Goal: Communication & Community: Answer question/provide support

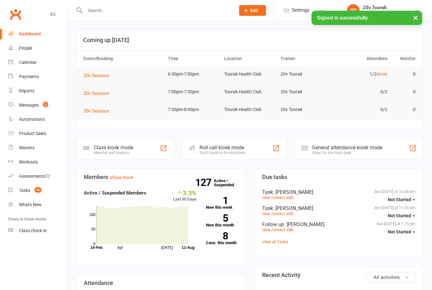
click at [26, 110] on link "Messages 3" at bounding box center [37, 105] width 59 height 14
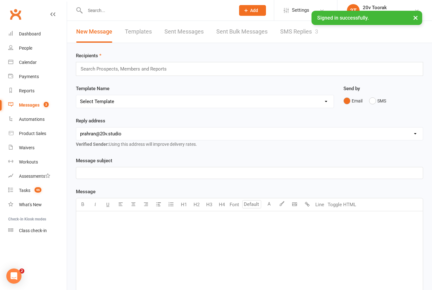
click at [306, 37] on link "SMS Replies 3" at bounding box center [299, 32] width 38 height 22
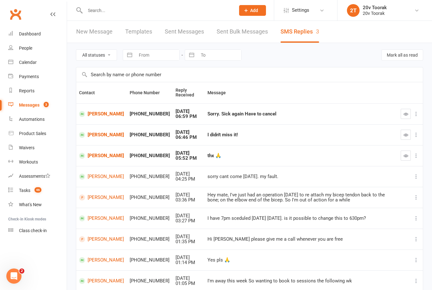
click at [404, 155] on icon "button" at bounding box center [406, 155] width 5 height 5
click at [12, 62] on icon at bounding box center [10, 61] width 5 height 5
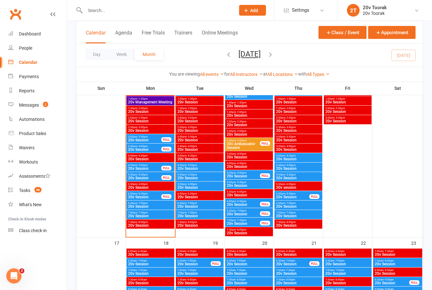
scroll to position [757, 0]
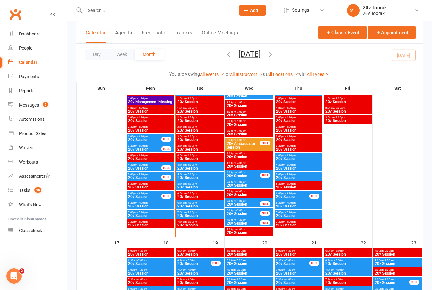
click at [154, 207] on span "20v Session" at bounding box center [150, 206] width 45 height 4
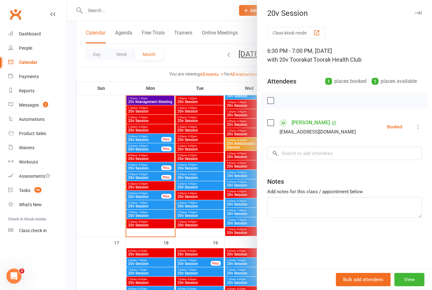
click at [414, 129] on button at bounding box center [418, 127] width 8 height 8
click at [393, 164] on link "Check in" at bounding box center [388, 164] width 68 height 13
click at [191, 217] on div at bounding box center [249, 145] width 365 height 290
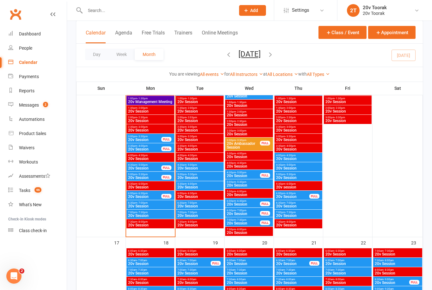
click at [164, 193] on div "6:00pm - 6:30pm 20v Session FULL" at bounding box center [151, 195] width 48 height 9
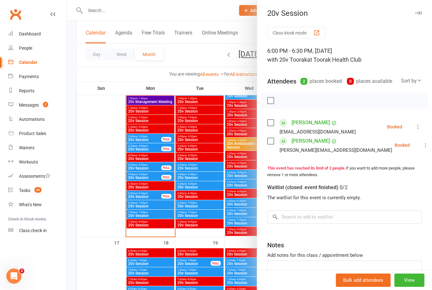
click at [420, 128] on icon at bounding box center [418, 127] width 6 height 6
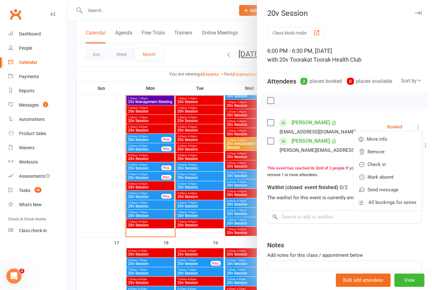
click at [385, 163] on link "Check in" at bounding box center [388, 164] width 68 height 13
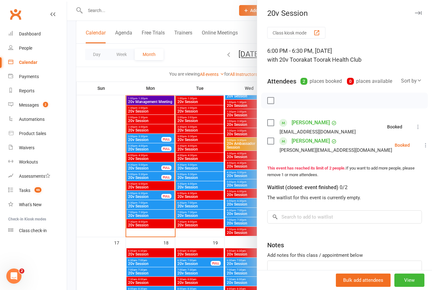
click at [423, 146] on icon at bounding box center [426, 145] width 6 height 6
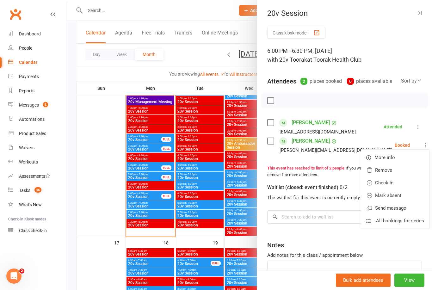
click at [390, 190] on link "Mark absent" at bounding box center [395, 195] width 68 height 13
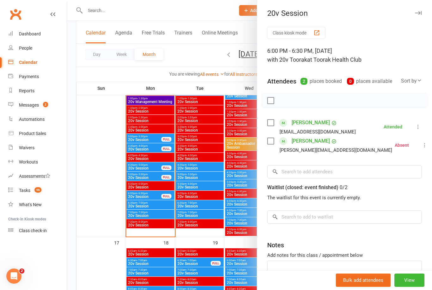
click at [217, 216] on div at bounding box center [249, 145] width 365 height 290
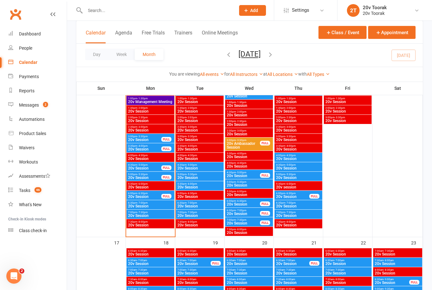
click at [197, 205] on span "20v Session" at bounding box center [199, 206] width 45 height 4
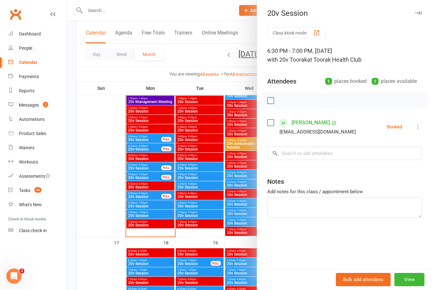
click at [202, 226] on div at bounding box center [249, 145] width 365 height 290
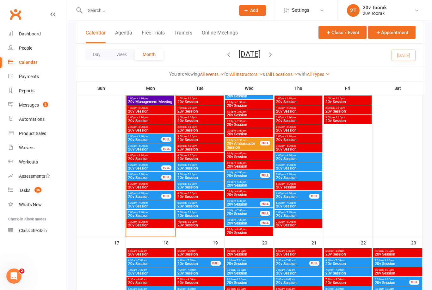
click at [193, 216] on span "20v Session" at bounding box center [199, 216] width 45 height 4
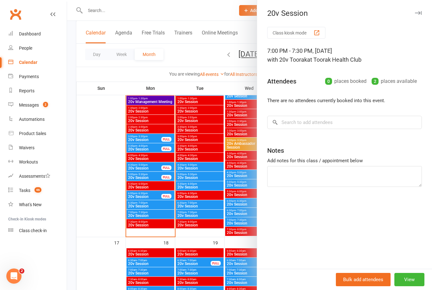
click at [196, 225] on div at bounding box center [249, 145] width 365 height 290
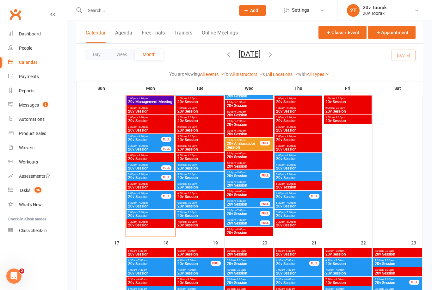
click at [203, 204] on span "20v Session" at bounding box center [199, 206] width 45 height 4
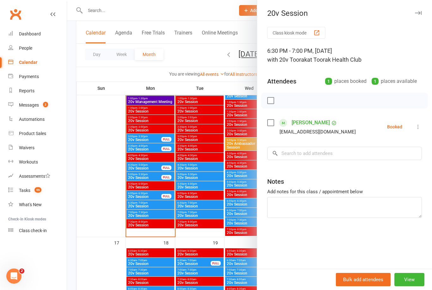
click at [203, 211] on div at bounding box center [249, 145] width 365 height 290
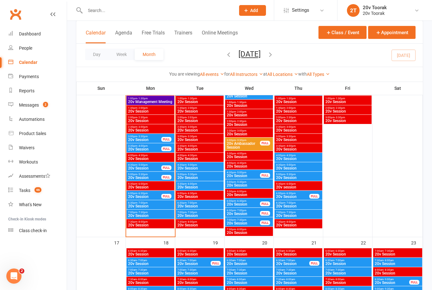
click at [198, 185] on span "5:30pm - 6:00pm" at bounding box center [199, 184] width 45 height 3
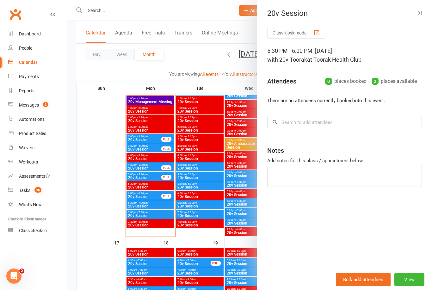
click at [195, 206] on div at bounding box center [249, 145] width 365 height 290
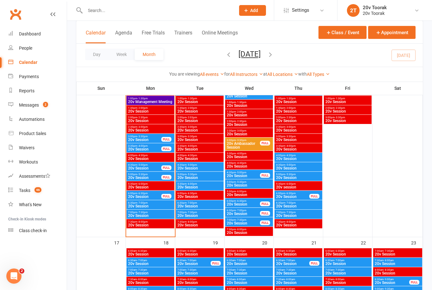
click at [18, 100] on link "Messages 2" at bounding box center [37, 105] width 59 height 14
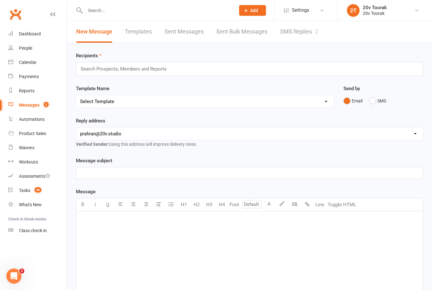
click at [315, 32] on link "SMS Replies 2" at bounding box center [299, 32] width 38 height 22
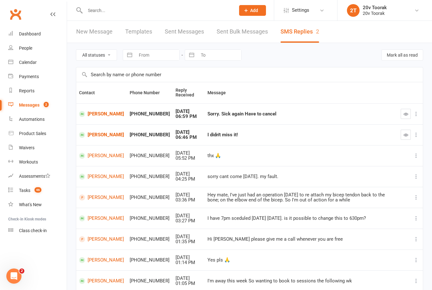
click at [97, 117] on link "[PERSON_NAME]" at bounding box center [101, 114] width 45 height 6
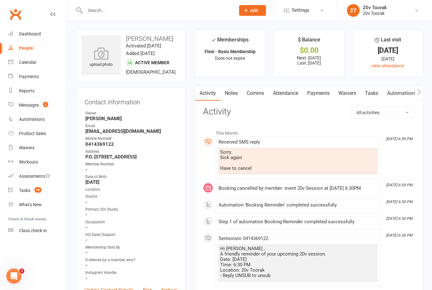
click at [259, 90] on link "Comms" at bounding box center [255, 93] width 26 height 15
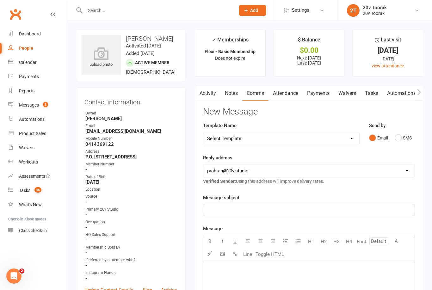
click at [402, 140] on button "SMS" at bounding box center [403, 138] width 17 height 12
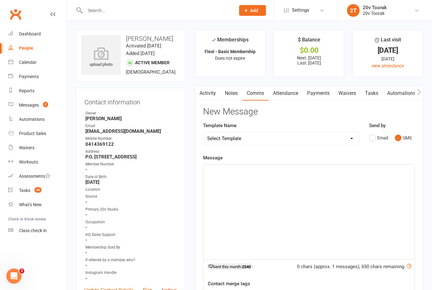
click at [319, 203] on div "﻿" at bounding box center [308, 212] width 211 height 95
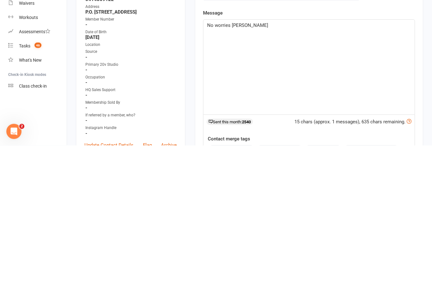
scroll to position [145, 0]
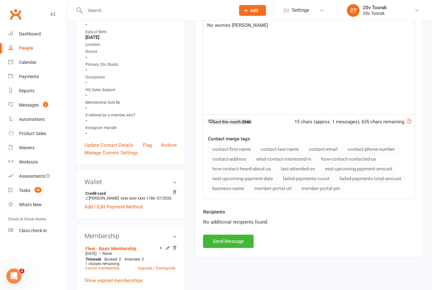
click at [237, 239] on button "Send Message" at bounding box center [228, 241] width 51 height 13
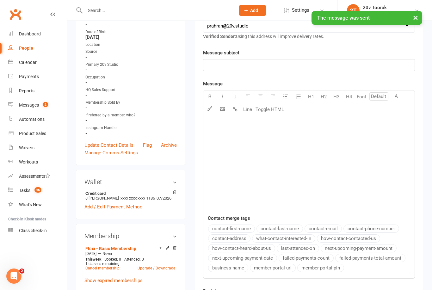
click at [25, 110] on link "Messages 2" at bounding box center [37, 105] width 59 height 14
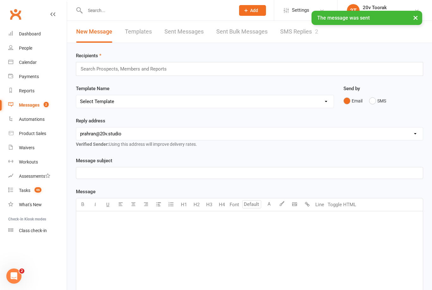
click at [306, 33] on link "SMS Replies 2" at bounding box center [299, 32] width 38 height 22
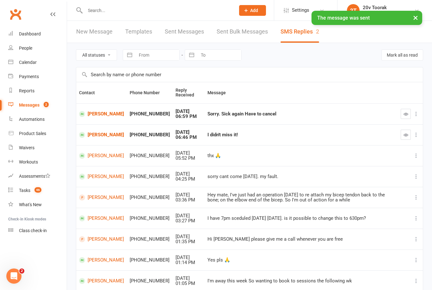
click at [401, 116] on button "button" at bounding box center [406, 114] width 10 height 10
click at [89, 137] on link "[PERSON_NAME]" at bounding box center [101, 135] width 45 height 6
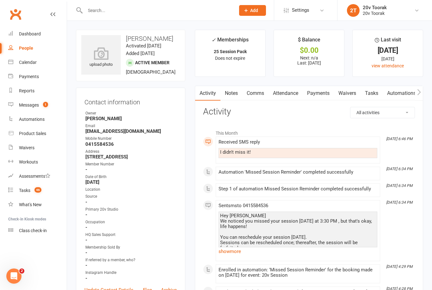
click at [13, 63] on icon at bounding box center [10, 61] width 5 height 5
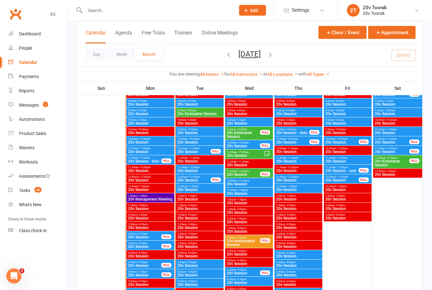
click at [150, 247] on span "20v Session" at bounding box center [145, 247] width 34 height 4
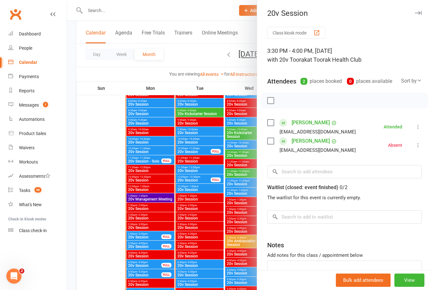
click at [421, 144] on icon at bounding box center [418, 145] width 6 height 6
click at [386, 185] on link "Check in" at bounding box center [388, 183] width 68 height 13
click at [16, 100] on link "Messages 1" at bounding box center [37, 105] width 59 height 14
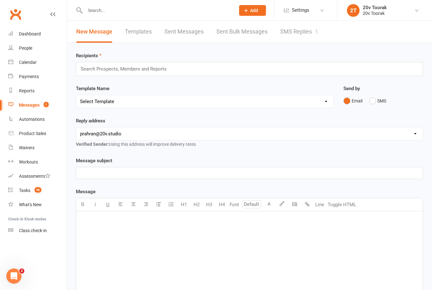
click at [309, 33] on link "SMS Replies 1" at bounding box center [299, 32] width 38 height 22
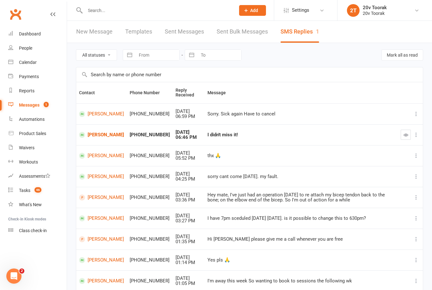
click at [89, 137] on link "[PERSON_NAME]" at bounding box center [101, 135] width 45 height 6
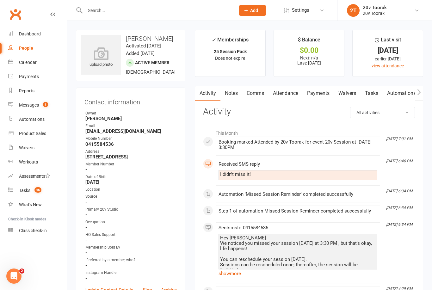
click at [261, 96] on link "Comms" at bounding box center [255, 93] width 26 height 15
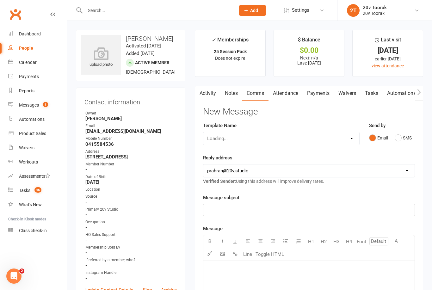
click at [396, 142] on button "SMS" at bounding box center [403, 138] width 17 height 12
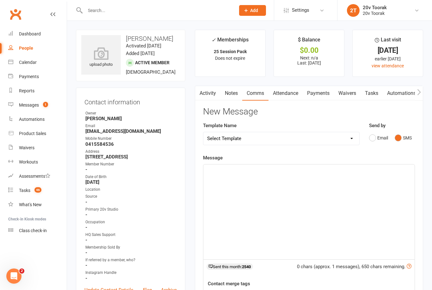
click at [336, 197] on div "﻿" at bounding box center [308, 212] width 211 height 95
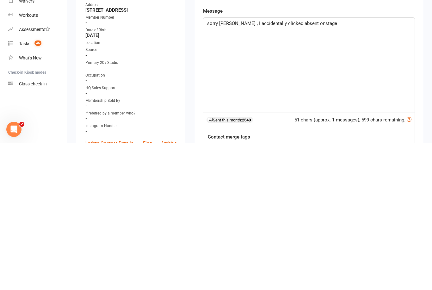
click at [332, 166] on p "sorry [PERSON_NAME] , I accidentally clicked absent onstage" at bounding box center [309, 170] width 204 height 8
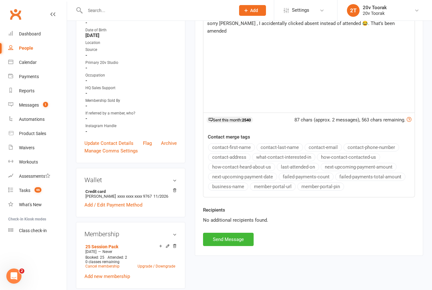
click at [247, 241] on button "Send Message" at bounding box center [228, 239] width 51 height 13
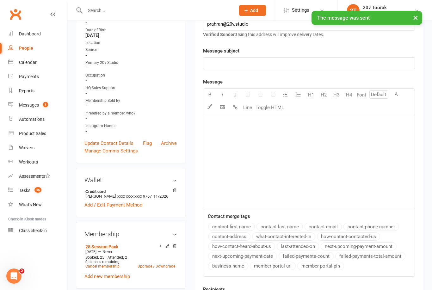
click at [26, 107] on div "Messages" at bounding box center [29, 104] width 20 height 5
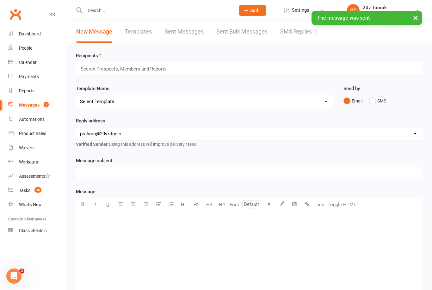
click at [307, 35] on link "SMS Replies 1" at bounding box center [299, 32] width 38 height 22
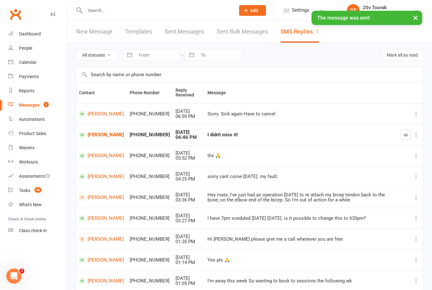
click at [406, 137] on button "button" at bounding box center [406, 135] width 10 height 10
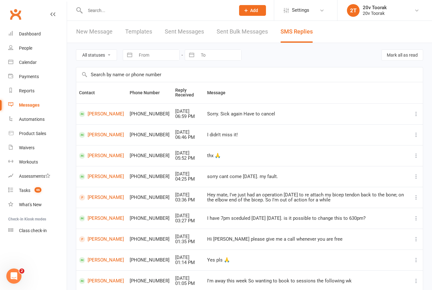
click at [25, 189] on div "Tasks" at bounding box center [24, 190] width 11 height 5
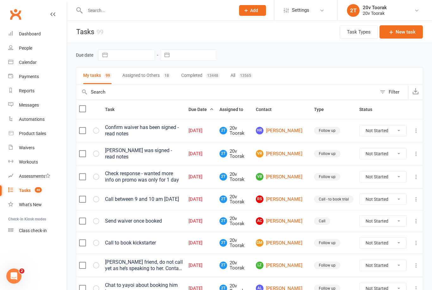
click at [22, 73] on link "Payments" at bounding box center [37, 77] width 59 height 14
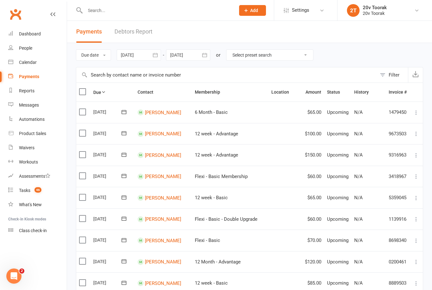
click at [13, 70] on link "Payments" at bounding box center [37, 77] width 59 height 14
click at [20, 61] on div "Calendar" at bounding box center [28, 62] width 18 height 5
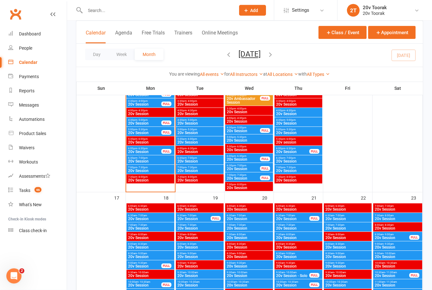
click at [153, 154] on div "6:00pm - 6:30pm 20v Session FULL" at bounding box center [151, 150] width 48 height 9
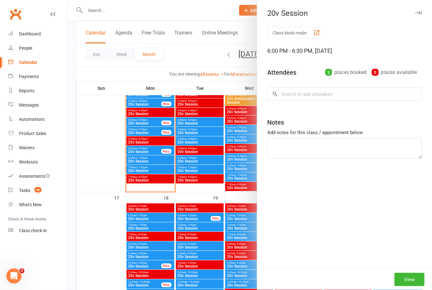
scroll to position [802, 0]
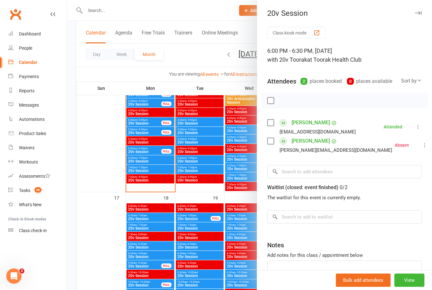
click at [422, 143] on icon at bounding box center [425, 145] width 6 height 6
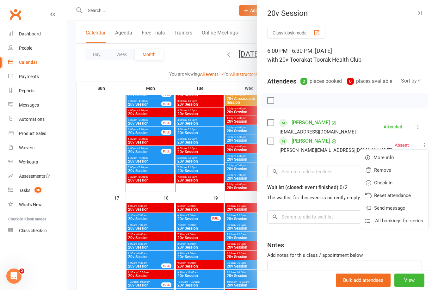
click at [388, 190] on link "Reset attendance" at bounding box center [394, 195] width 68 height 13
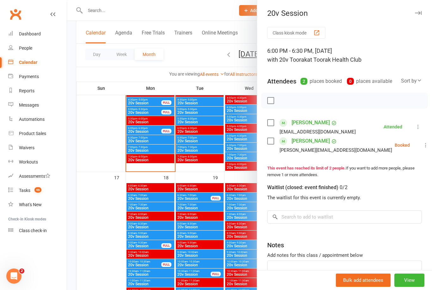
click at [423, 144] on icon at bounding box center [426, 145] width 6 height 6
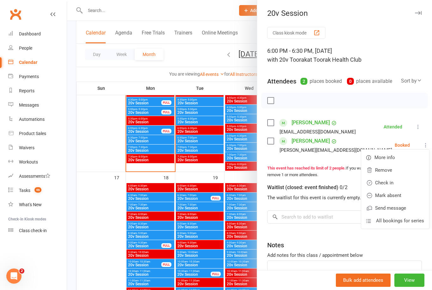
click at [391, 182] on link "Check in" at bounding box center [395, 183] width 68 height 13
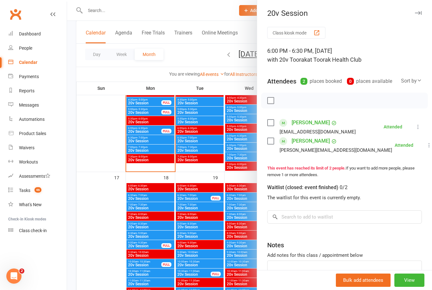
click at [164, 168] on div at bounding box center [249, 145] width 365 height 290
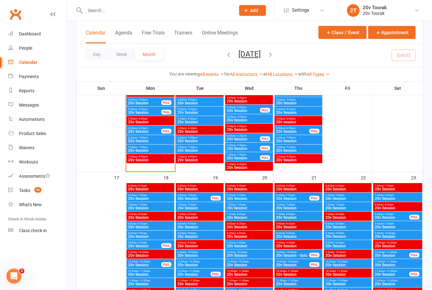
click at [137, 132] on span "20v Session" at bounding box center [145, 132] width 34 height 4
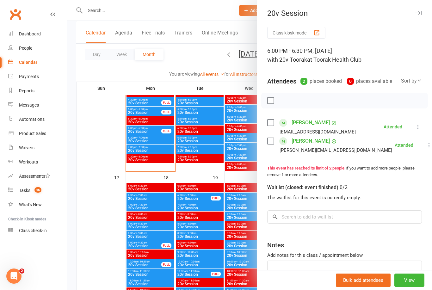
click at [134, 143] on div at bounding box center [249, 145] width 365 height 290
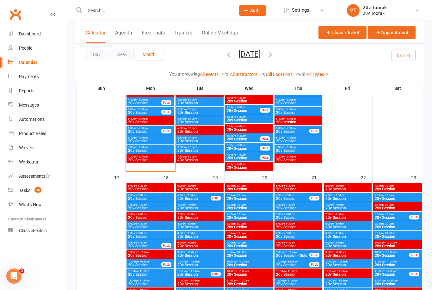
click at [139, 140] on span "20v Session" at bounding box center [150, 141] width 45 height 4
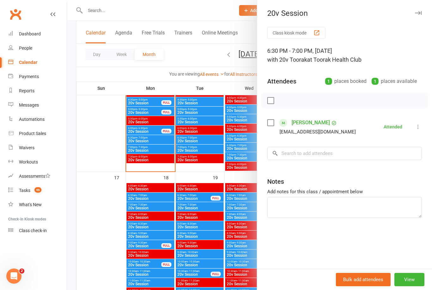
click at [21, 61] on div "Calendar" at bounding box center [28, 62] width 18 height 5
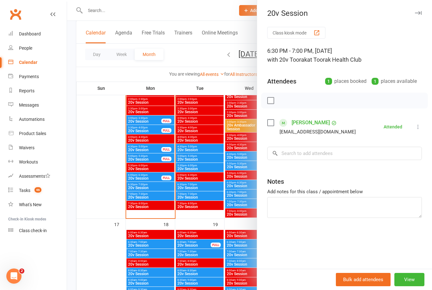
click at [199, 170] on div at bounding box center [249, 145] width 365 height 290
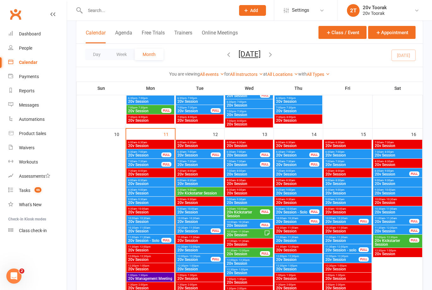
scroll to position [581, 0]
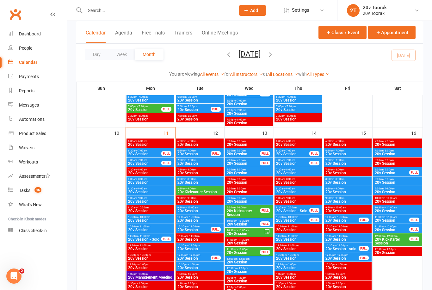
click at [206, 154] on span "20v Session" at bounding box center [194, 154] width 34 height 4
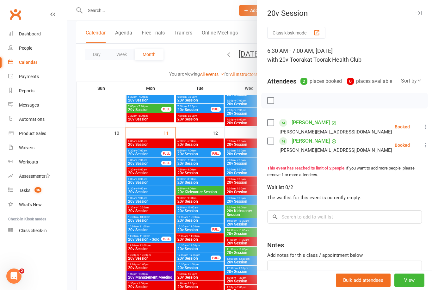
click at [171, 233] on div at bounding box center [249, 145] width 365 height 290
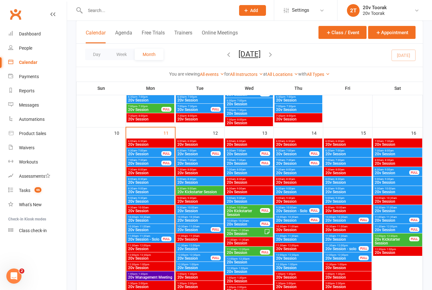
click at [201, 164] on span "20v Session" at bounding box center [199, 164] width 45 height 4
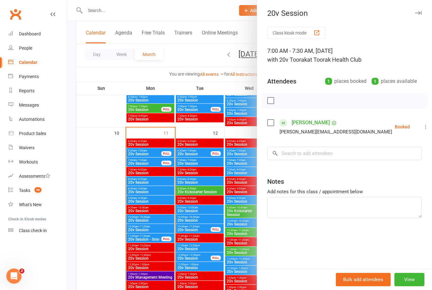
click at [149, 206] on div at bounding box center [249, 145] width 365 height 290
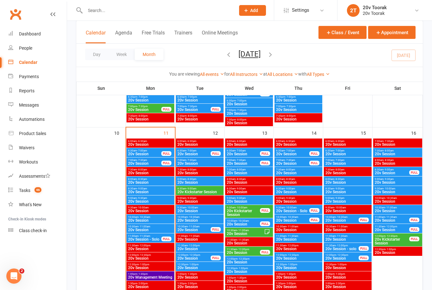
click at [191, 175] on span "20v Session" at bounding box center [199, 173] width 45 height 4
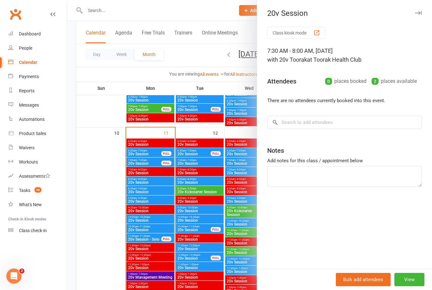
click at [188, 181] on div at bounding box center [249, 145] width 365 height 290
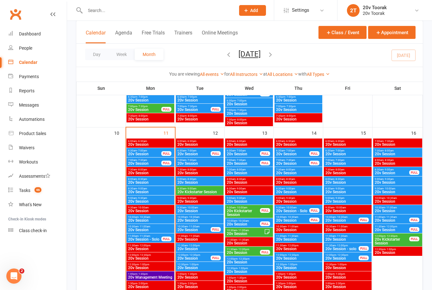
click at [188, 182] on span "20v Session" at bounding box center [199, 183] width 45 height 4
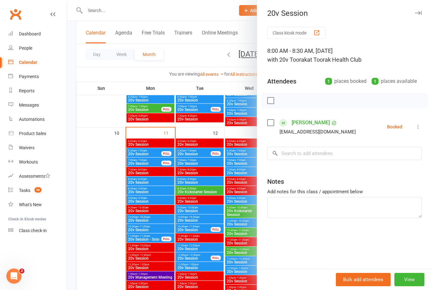
click at [208, 227] on div at bounding box center [249, 145] width 365 height 290
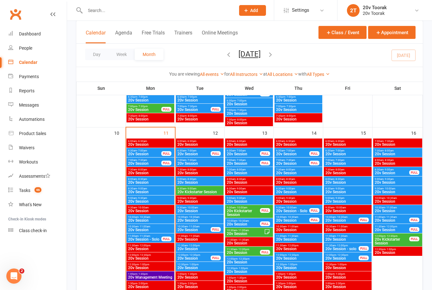
click at [201, 183] on span "20v Session" at bounding box center [199, 183] width 45 height 4
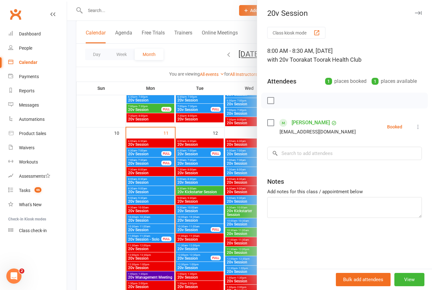
click at [195, 215] on div at bounding box center [249, 145] width 365 height 290
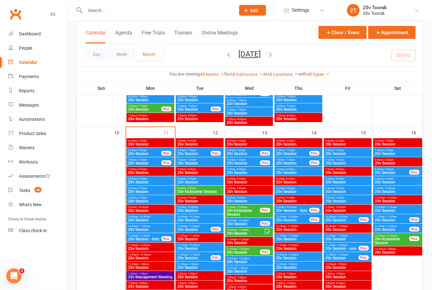
scroll to position [581, 0]
click at [188, 209] on span "20v Session" at bounding box center [199, 211] width 45 height 4
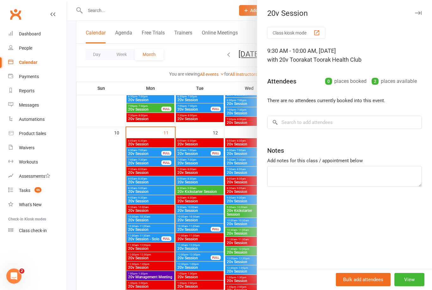
click at [180, 197] on div at bounding box center [249, 145] width 365 height 290
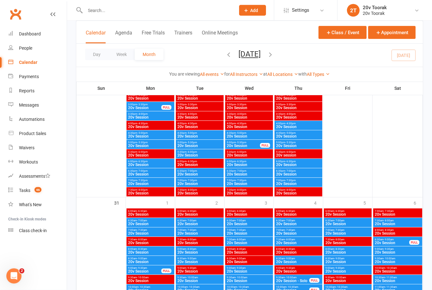
scroll to position [1352, 0]
